Goal: Find contact information: Obtain details needed to contact an individual or organization

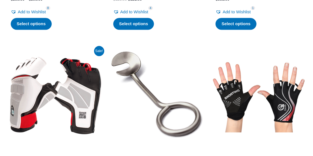
scroll to position [677, 0]
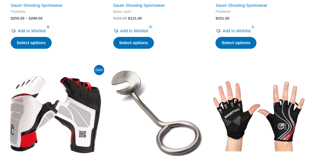
drag, startPoint x: 118, startPoint y: 85, endPoint x: 71, endPoint y: 82, distance: 46.7
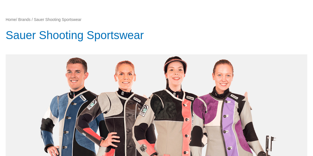
scroll to position [0, 0]
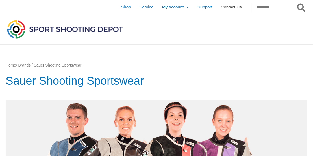
click at [221, 6] on span "Contact Us" at bounding box center [231, 7] width 21 height 14
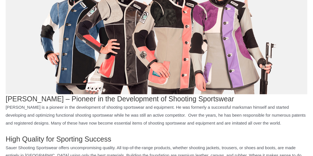
scroll to position [226, 0]
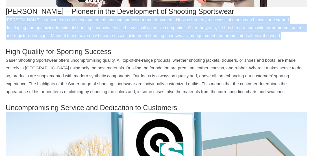
drag, startPoint x: 6, startPoint y: 16, endPoint x: 138, endPoint y: 42, distance: 134.6
click at [138, 40] on p "[PERSON_NAME] is a pioneer in the development of shooting sportswear and equipm…" at bounding box center [157, 28] width 302 height 24
copy p "[PERSON_NAME] is a pioneer in the development of shooting sportswear and equipm…"
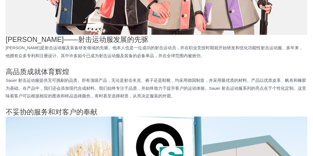
scroll to position [0, 0]
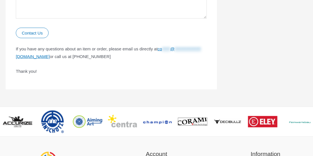
scroll to position [367, 0]
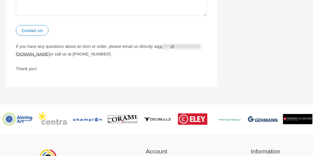
click at [174, 49] on span "**********" at bounding box center [187, 46] width 26 height 5
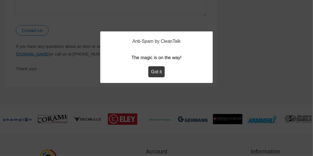
click at [154, 71] on button "Got it" at bounding box center [156, 71] width 16 height 11
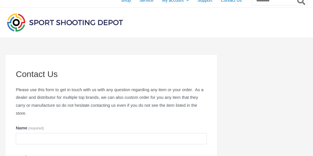
scroll to position [0, 0]
